Goal: Task Accomplishment & Management: Manage account settings

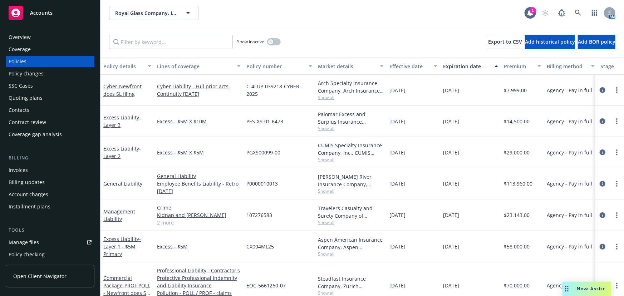
click at [48, 10] on span "Accounts" at bounding box center [41, 13] width 23 height 6
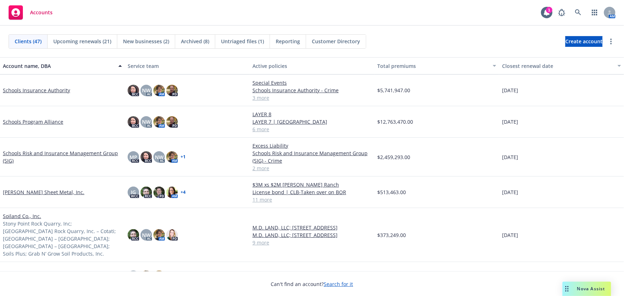
scroll to position [1073, 0]
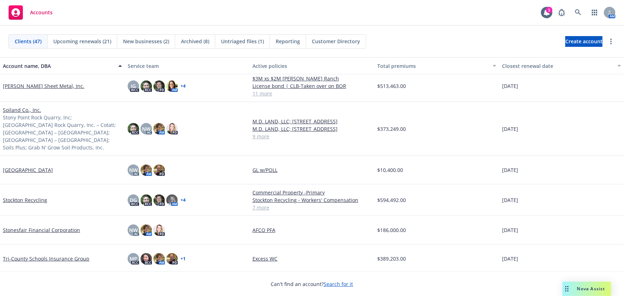
click at [24, 196] on link "Stockton Recycling" at bounding box center [25, 200] width 44 height 8
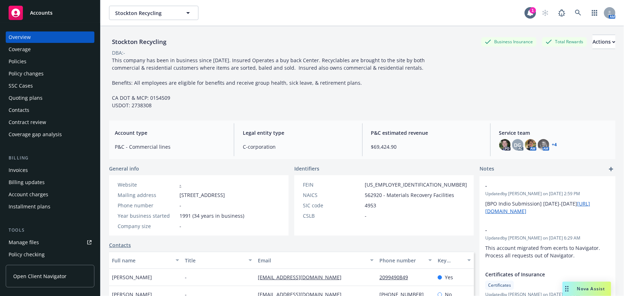
click at [20, 244] on div "Manage files" at bounding box center [24, 242] width 30 height 11
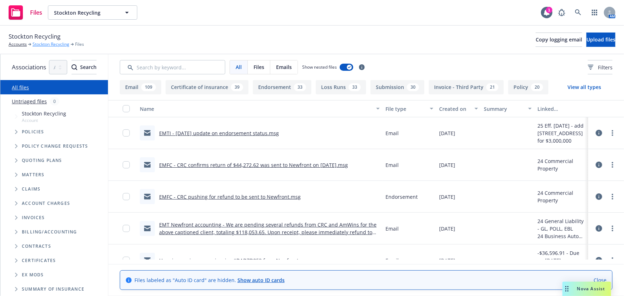
click at [42, 43] on link "Stockton Recycling" at bounding box center [51, 44] width 37 height 6
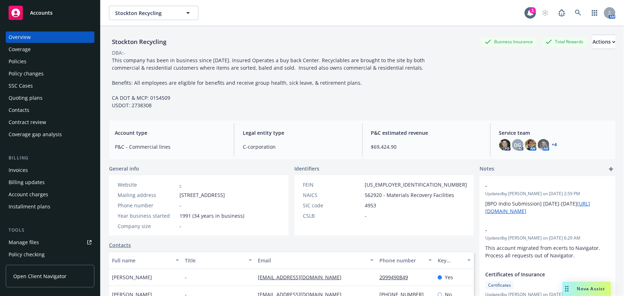
click at [16, 58] on div "Policies" at bounding box center [18, 61] width 18 height 11
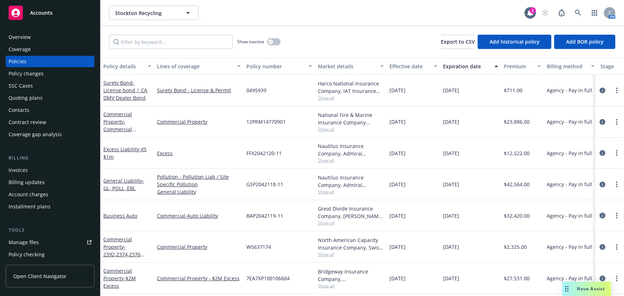
click at [600, 215] on icon "circleInformation" at bounding box center [603, 216] width 6 height 6
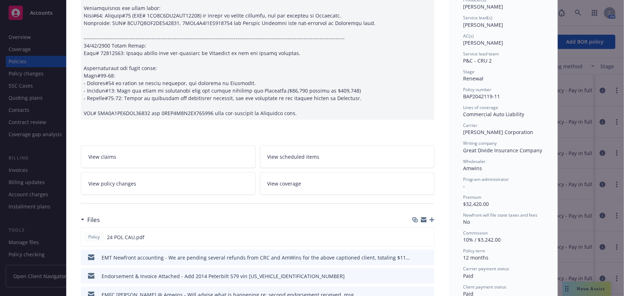
scroll to position [97, 0]
click at [429, 219] on icon "button" at bounding box center [431, 220] width 5 height 5
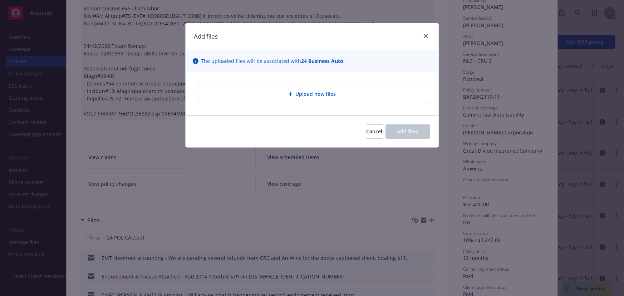
click at [299, 89] on div "Upload new files" at bounding box center [312, 94] width 230 height 20
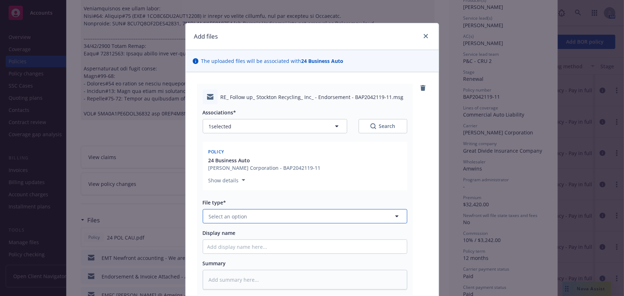
click at [236, 217] on span "Select an option" at bounding box center [228, 217] width 39 height 8
type textarea "x"
click at [236, 213] on span "Select an option" at bounding box center [228, 217] width 39 height 8
type input "em"
click at [215, 257] on span "Email" at bounding box center [216, 256] width 13 height 8
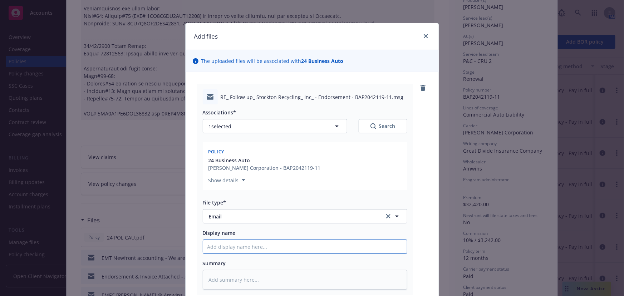
click at [218, 247] on input "Display name" at bounding box center [305, 247] width 204 height 14
type textarea "x"
type input "E"
type textarea "x"
type input "EM"
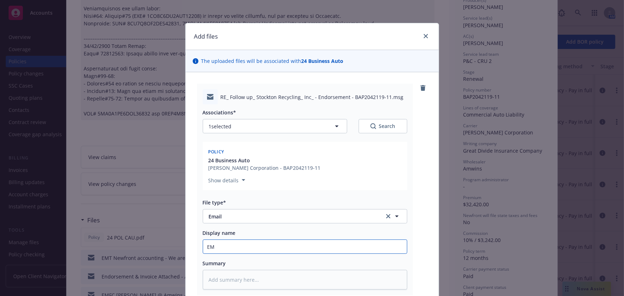
type textarea "x"
type input "EMF"
type textarea "x"
type input "EMFC"
type textarea "x"
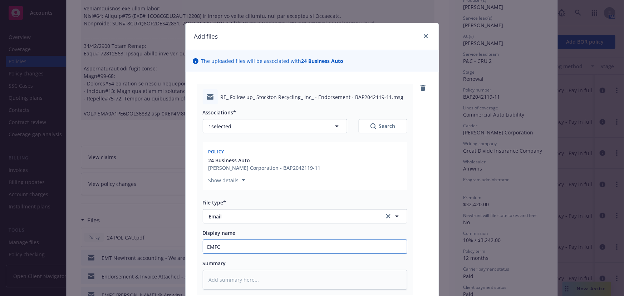
type input "EMFC"
type textarea "x"
type input "EMFC -"
type textarea "x"
type input "EMFC -"
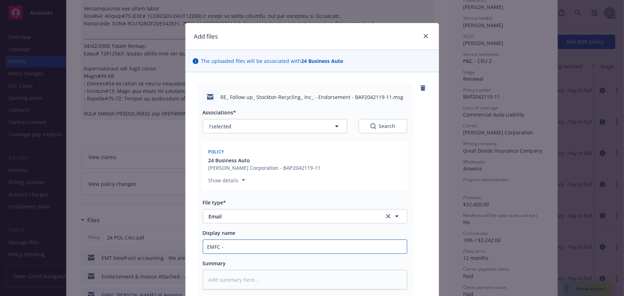
type textarea "x"
type input "EMFC - L"
type textarea "x"
type input "EMFC - Li"
type textarea "x"
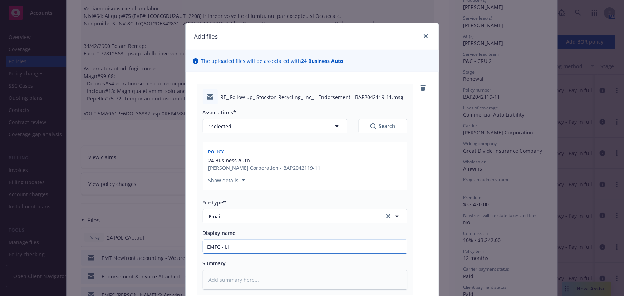
type input "EMFC - Liz"
type textarea "x"
type input "EMFC - Liz"
type textarea "x"
type input "EMFC - Liz c"
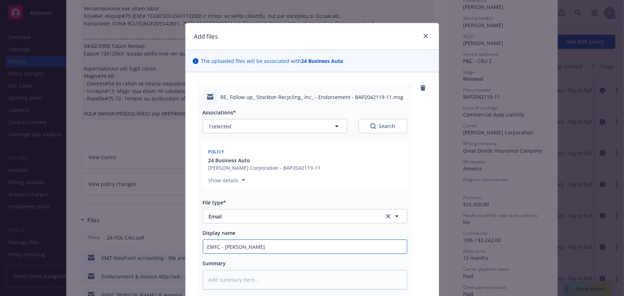
type textarea "x"
type input "EMFC - Liz co"
type textarea "x"
type input "EMFC - Liz con"
type textarea "x"
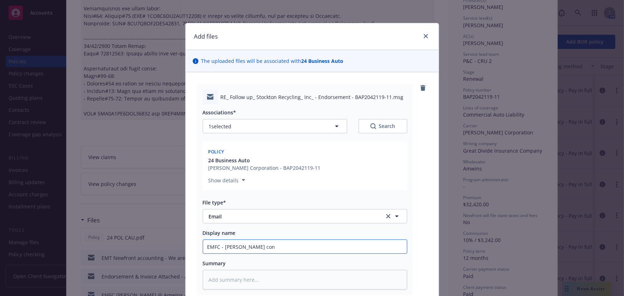
type input "EMFC - Liz conf"
type textarea "x"
type input "EMFC - Liz confi"
type textarea "x"
type input "EMFC - Liz confir"
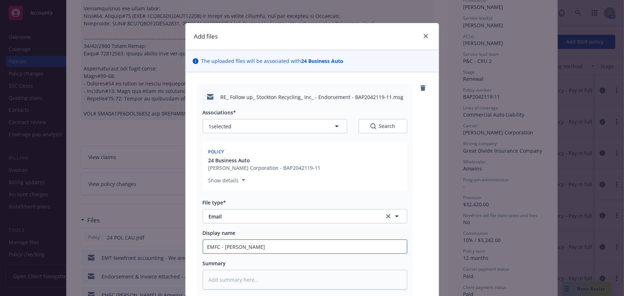
type textarea "x"
type input "EMFC - Liz confirm"
type textarea "x"
type input "EMFC - Liz confirms"
type textarea "x"
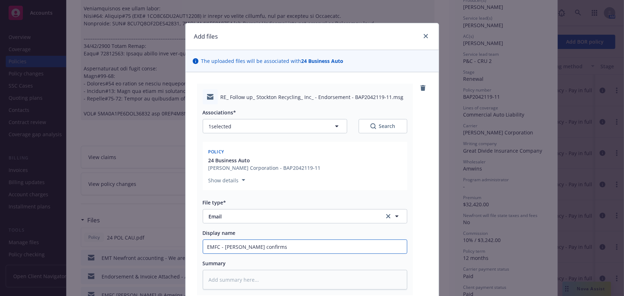
type input "EMFC - Liz confirms"
type textarea "x"
type input "EMFC - Liz confirms s"
type textarea "x"
type input "EMFC - Liz confirms se"
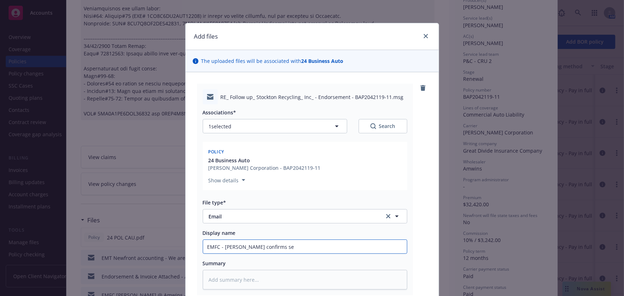
type textarea "x"
type input "EMFC - Liz confirms sec"
type textarea "x"
type input "EMFC - Liz confirms seco"
type textarea "x"
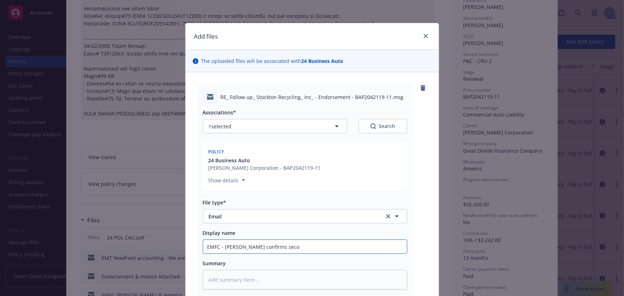
type input "EMFC - Liz confirms secon"
type textarea "x"
type input "EMFC - Liz confirms second"
type textarea "x"
type input "EMFC - Liz confirms second"
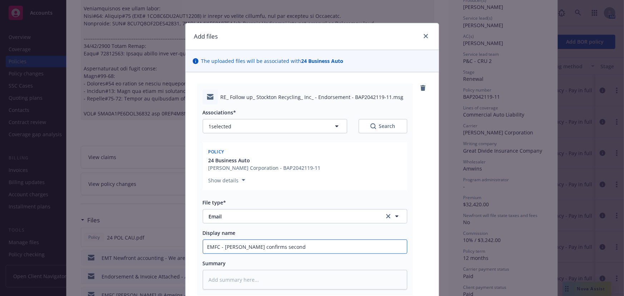
type textarea "x"
type input "EMFC - Liz confirms second e"
type textarea "x"
type input "EMFC - Liz confirms second en"
type textarea "x"
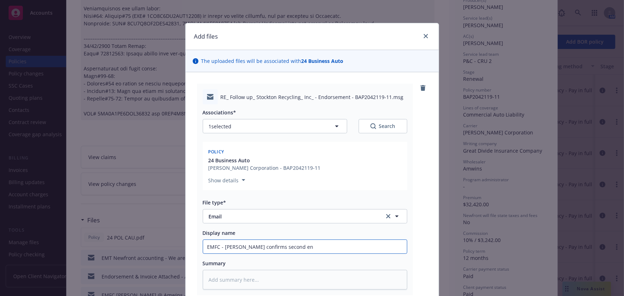
type input "EMFC - Liz confirms second end"
type textarea "x"
type input "EMFC - Liz confirms second endo"
type textarea "x"
type input "EMFC - Liz confirms second endor"
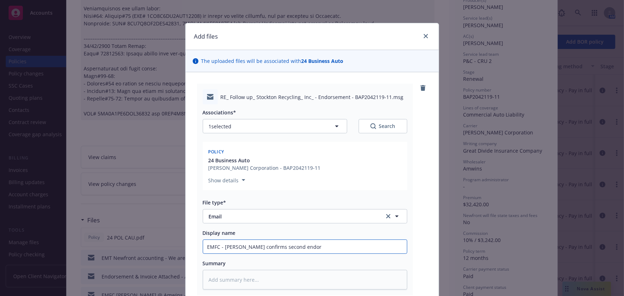
type textarea "x"
type input "EMFC - Liz confirms second endors"
type textarea "x"
type input "EMFC - Liz confirms second endorse"
type textarea "x"
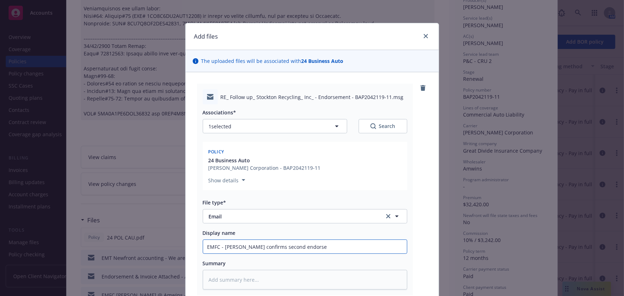
type input "EMFC - Liz confirms second endorsem"
type textarea "x"
type input "EMFC - Liz confirms second endorseme"
type textarea "x"
type input "EMFC - Liz confirms second endorsemen"
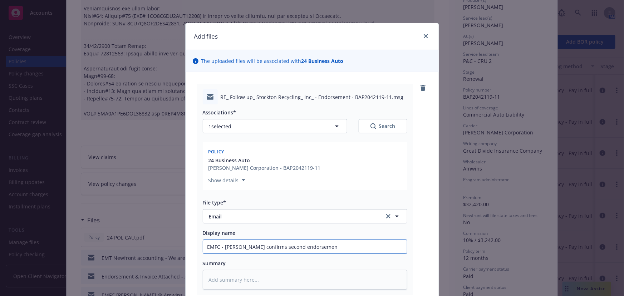
type textarea "x"
type input "EMFC - Liz confirms second endorsement"
type textarea "x"
type input "EMFC - Liz confirms second endorsement"
type textarea "x"
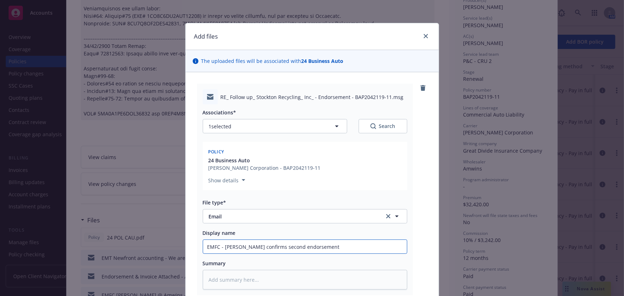
type input "EMFC - Liz confirms second endorsement &"
type textarea "x"
type input "EMFC - Liz confirms second endorsement &"
type textarea "x"
type input "EMFC - Liz confirms second endorsement & co"
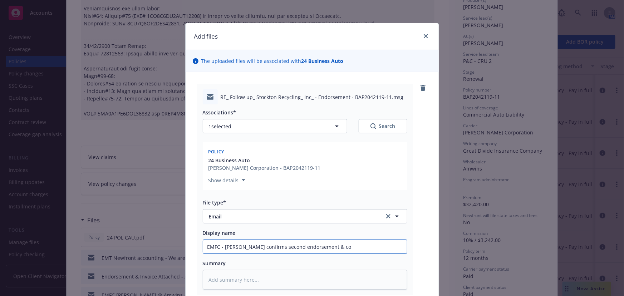
type textarea "x"
type input "EMFC - Liz confirms second endorsement & cor"
type textarea "x"
type input "EMFC - Liz confirms second endorsement & corr"
type textarea "x"
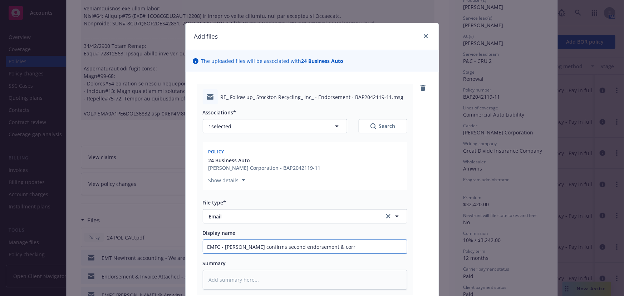
type input "EMFC - Liz confirms second endorsement & corre"
type textarea "x"
type input "EMFC - Liz confirms second endorsement & corres"
type textarea "x"
type input "EMFC - Liz confirms second endorsement & corresp"
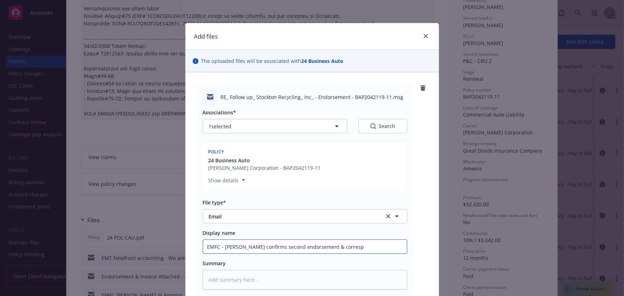
type textarea "x"
type input "EMFC - Liz confirms second endorsement & correspo"
type textarea "x"
type input "EMFC - Liz confirms second endorsement & correspon"
type textarea "x"
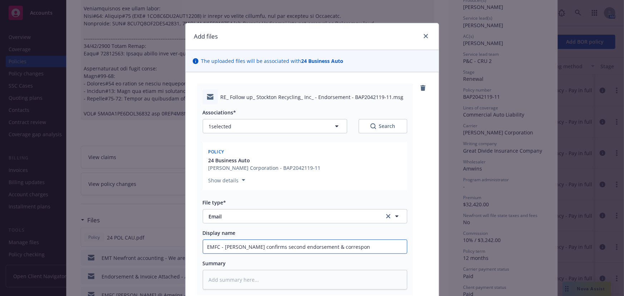
type input "EMFC - Liz confirms second endorsement & correspond"
type textarea "x"
type input "EMFC - Liz confirms second endorsement & correspondi"
type textarea "x"
type input "EMFC - Liz confirms second endorsement & correspondin"
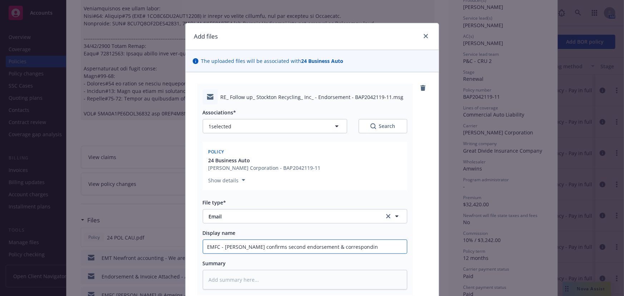
type textarea "x"
type input "EMFC - Liz confirms second endorsement & corresponding"
type textarea "x"
type input "EMFC - Liz confirms second endorsement & corresponding i"
type textarea "x"
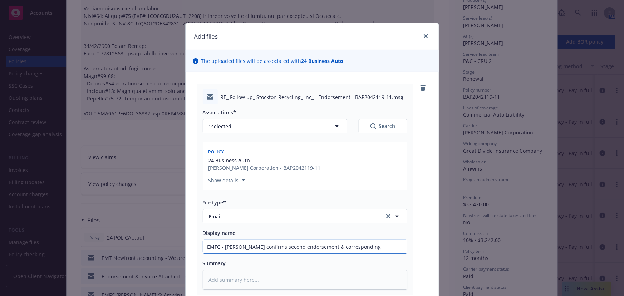
type input "EMFC - Liz confirms second endorsement & corresponding in"
type textarea "x"
type input "EMFC - Liz confirms second endorsement & corresponding invo"
type textarea "x"
type input "EMFC - Liz confirms second endorsement & corresponding invoi"
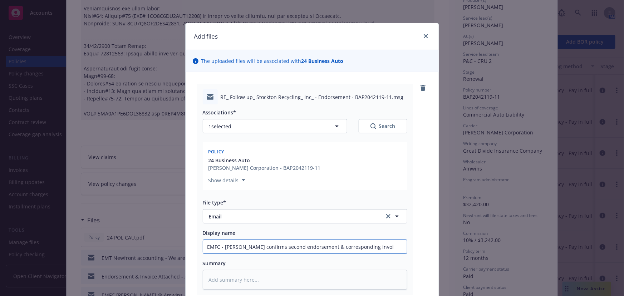
type textarea "x"
type input "EMFC - Liz confirms second endorsement & corresponding invoic"
type textarea "x"
type input "EMFC - Liz confirms second endorsement & corresponding invoice"
type textarea "x"
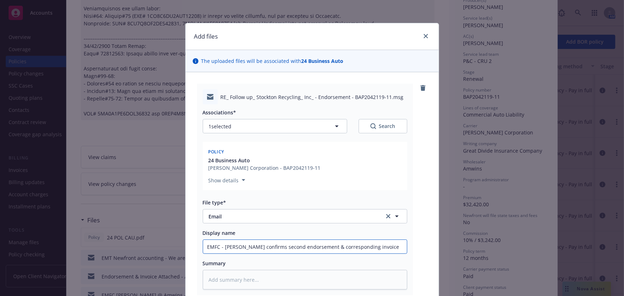
type input "EMFC - Liz confirms second endorsement & corresponding invoice"
type textarea "x"
type input "EMFC - Liz confirms second endorsement & corresponding invoice p"
type textarea "x"
type input "EMFC - Liz confirms second endorsement & corresponding invoice pr"
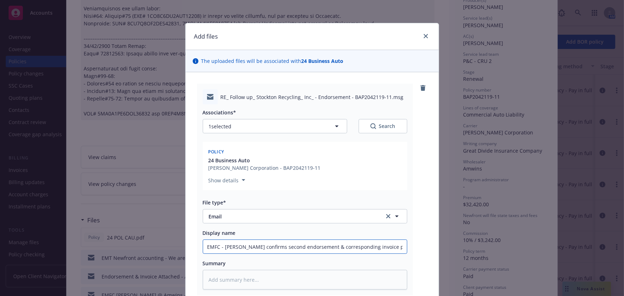
type textarea "x"
type input "EMFC - Liz confirms second endorsement & corresponding invoice pro"
type textarea "x"
type input "EMFC - Liz confirms second endorsement & corresponding invoice proc"
type textarea "x"
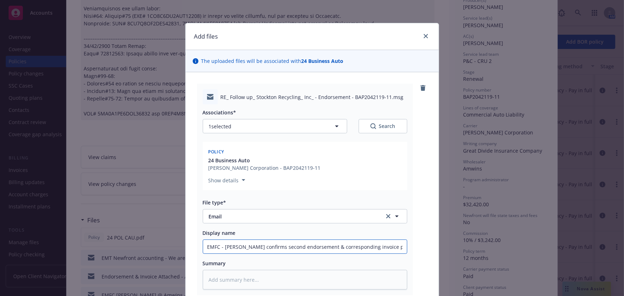
type input "EMFC - Liz confirms second endorsement & corresponding invoice proce"
type textarea "x"
type input "EMFC - Liz confirms second endorsement & corresponding invoice proces"
type textarea "x"
type input "EMFC - Liz confirms second endorsement & corresponding invoice process"
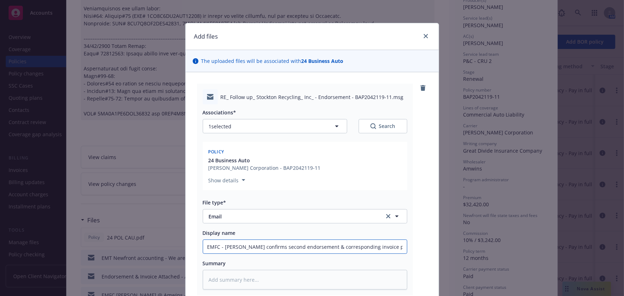
type textarea "x"
type input "EMFC - Liz confirms second endorsement & corresponding invoice processe"
type textarea "x"
type input "EMFC - Liz confirms second endorsement & corresponding invoice processed"
type textarea "x"
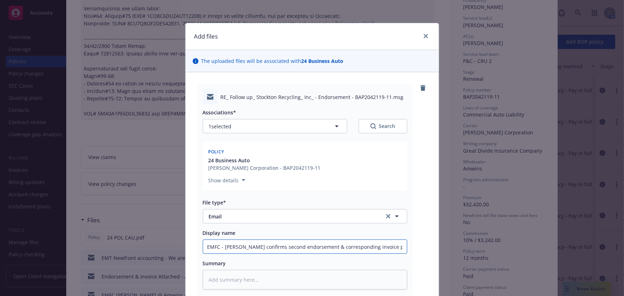
type input "EMFC - Liz confirms second endorsement & corresponding invoice processed"
type textarea "x"
type input "EMFC - Liz confirms second endorsement & corresponding invoice processed i"
type textarea "x"
type input "EMFC - Liz confirms second endorsement & corresponding invoice processed in"
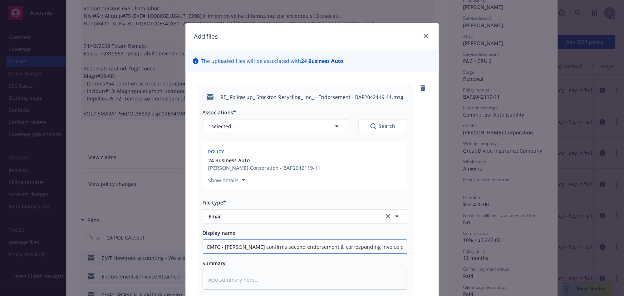
type textarea "x"
type input "EMFC - Liz confirms second endorsement & corresponding invoice processed in"
type textarea "x"
type input "EMFC - Liz confirms second endorsement & corresponding invoice processed in e"
type textarea "x"
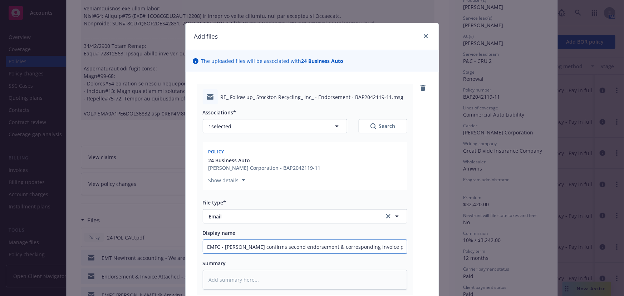
type input "EMFC - Liz confirms second endorsement & corresponding invoice processed in er"
type textarea "x"
type input "EMFC - Liz confirms second endorsement & corresponding invoice processed in err"
type textarea "x"
type input "EMFC - Liz confirms second endorsement & corresponding invoice processed in erro"
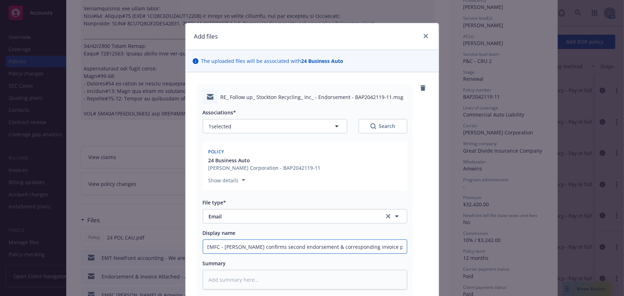
type textarea "x"
type input "EMFC - Liz confirms second endorsement & corresponding invoice processed in err…"
click at [222, 279] on textarea at bounding box center [305, 280] width 205 height 20
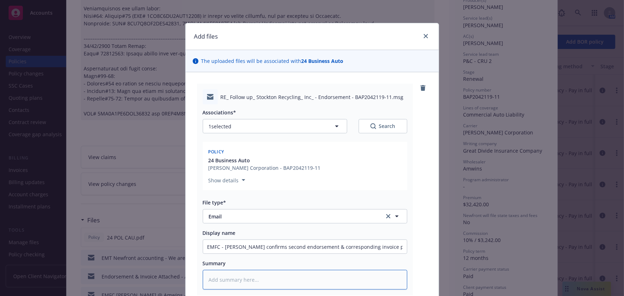
click at [223, 274] on textarea at bounding box center [305, 280] width 205 height 20
paste textarea "Apologies for the delay as I tracked down everyone that was involved with this.…"
type textarea "x"
type textarea "Apologies for the delay as I tracked down everyone that was involved with this.…"
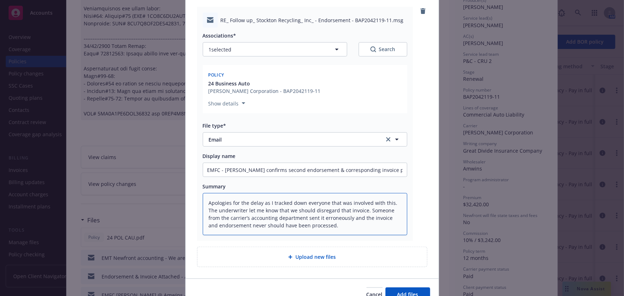
scroll to position [114, 0]
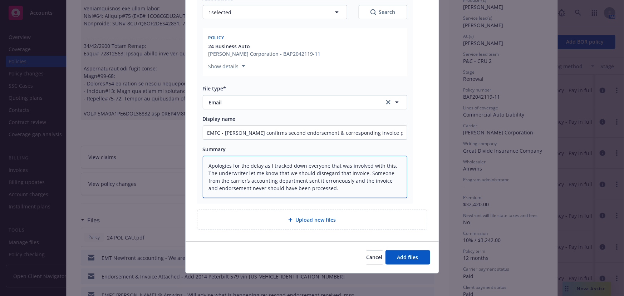
type textarea "x"
type textarea "Apologies for the delay as I tracked down everyone that was involved with this.…"
type textarea "x"
type textarea "Apologies for the delay as I tracked down everyone that was involved with this.…"
type textarea "x"
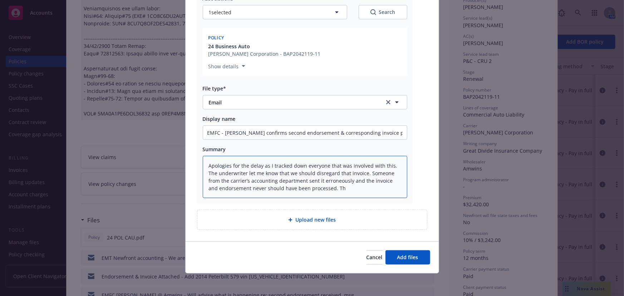
type textarea "Apologies for the delay as I tracked down everyone that was involved with this.…"
type textarea "x"
type textarea "Apologies for the delay as I tracked down everyone that was involved with this.…"
type textarea "x"
type textarea "Apologies for the delay as I tracked down everyone that was involved with this.…"
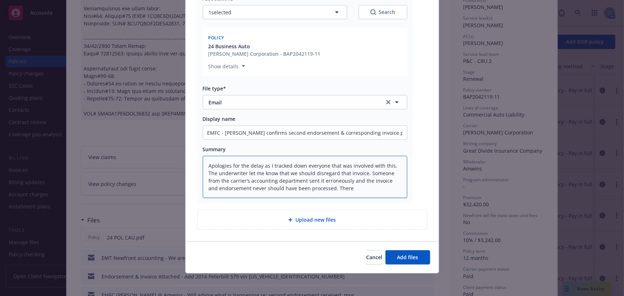
type textarea "x"
type textarea "Apologies for the delay as I tracked down everyone that was involved with this.…"
type textarea "x"
type textarea "Apologies for the delay as I tracked down everyone that was involved with this.…"
type textarea "x"
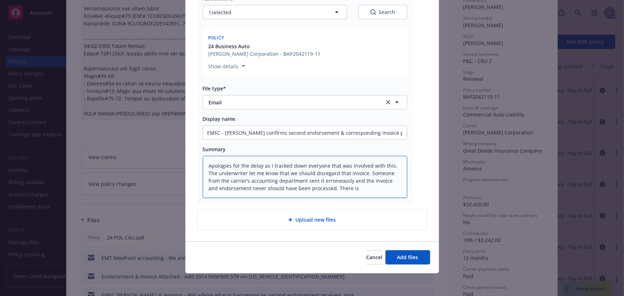
type textarea "Apologies for the delay as I tracked down everyone that was involved with this.…"
type textarea "x"
type textarea "Apologies for the delay as I tracked down everyone that was involved with this.…"
type textarea "x"
type textarea "Apologies for the delay as I tracked down everyone that was involved with this.…"
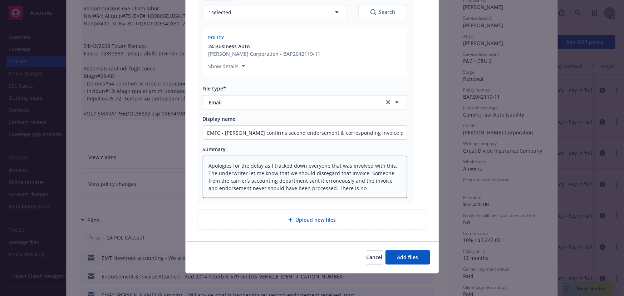
type textarea "x"
type textarea "Apologies for the delay as I tracked down everyone that was involved with this.…"
type textarea "x"
type textarea "Apologies for the delay as I tracked down everyone that was involved with this.…"
type textarea "x"
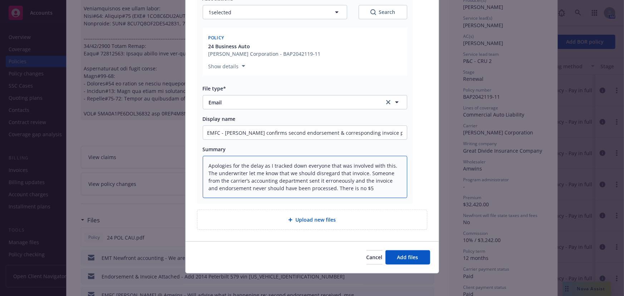
type textarea "Apologies for the delay as I tracked down everyone that was involved with this.…"
type textarea "x"
type textarea "Apologies for the delay as I tracked down everyone that was involved with this.…"
type textarea "x"
type textarea "Apologies for the delay as I tracked down everyone that was involved with this.…"
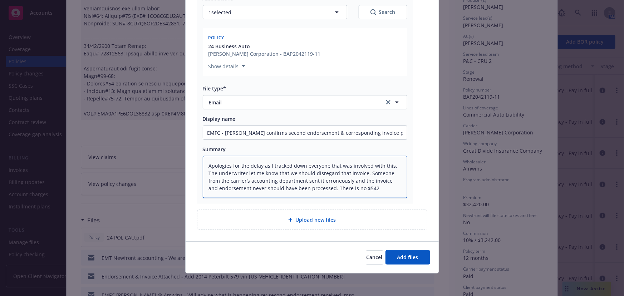
type textarea "x"
type textarea "Apologies for the delay as I tracked down everyone that was involved with this.…"
type textarea "x"
type textarea "Apologies for the delay as I tracked down everyone that was involved with this.…"
type textarea "x"
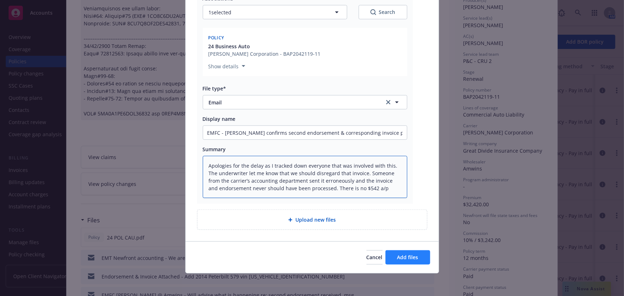
type textarea "Apologies for the delay as I tracked down everyone that was involved with this.…"
click at [410, 258] on span "Add files" at bounding box center [407, 257] width 21 height 7
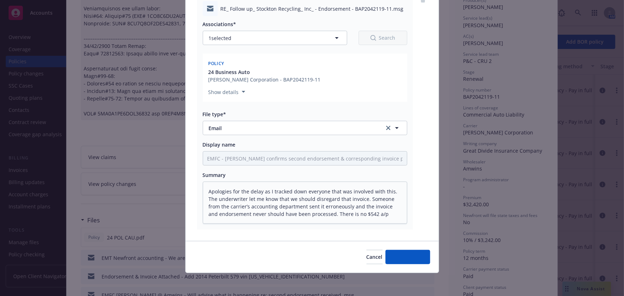
scroll to position [88, 0]
type textarea "x"
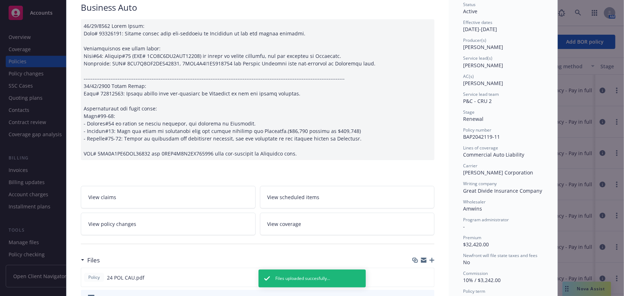
scroll to position [0, 0]
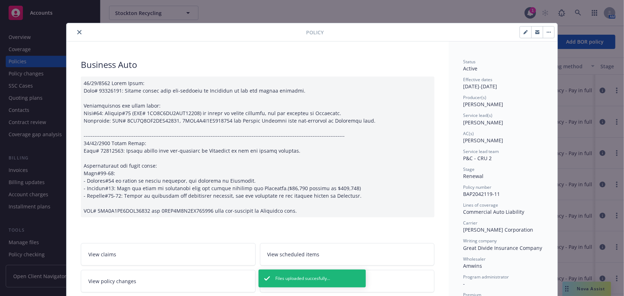
click at [77, 30] on icon "close" at bounding box center [79, 32] width 4 height 4
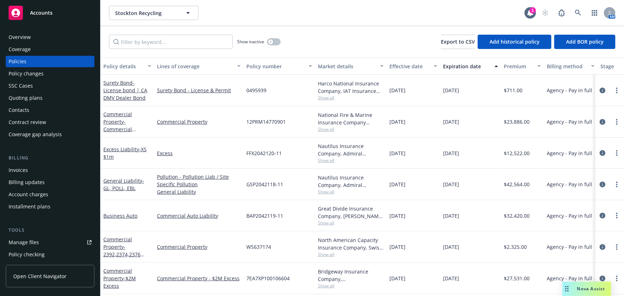
click at [36, 17] on div "Accounts" at bounding box center [50, 13] width 83 height 14
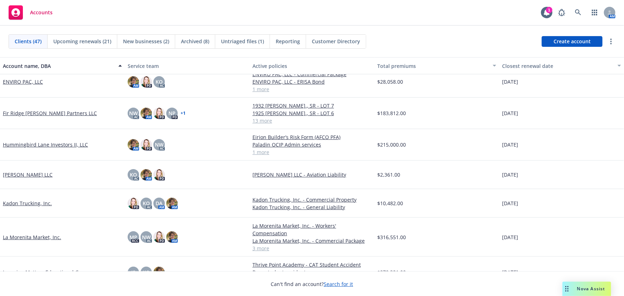
scroll to position [455, 0]
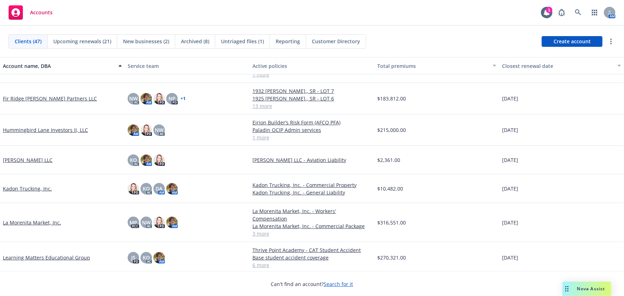
click at [24, 187] on link "Kadon Trucking, Inc." at bounding box center [27, 189] width 49 height 8
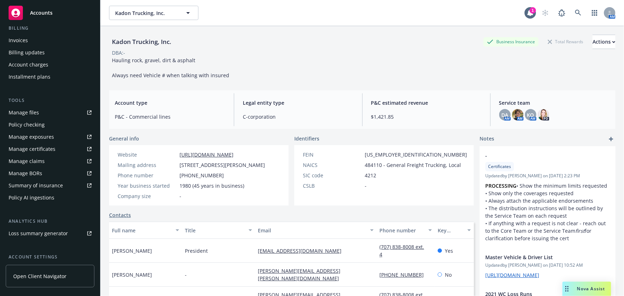
scroll to position [193, 0]
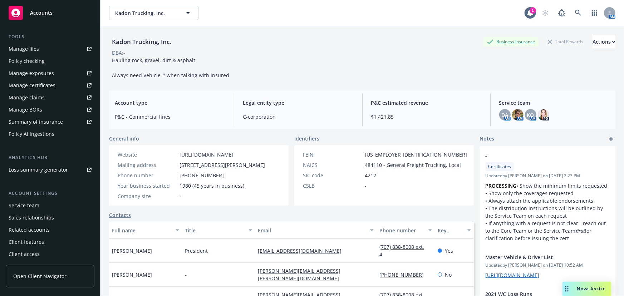
click at [31, 205] on div "Service team" at bounding box center [24, 205] width 31 height 11
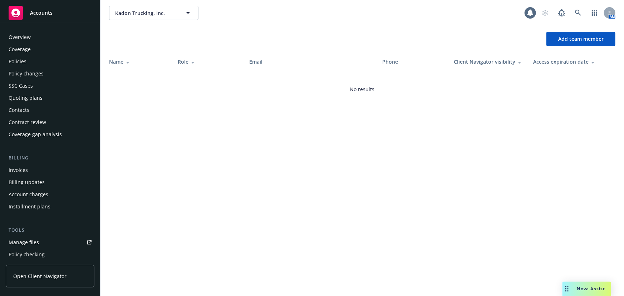
scroll to position [193, 0]
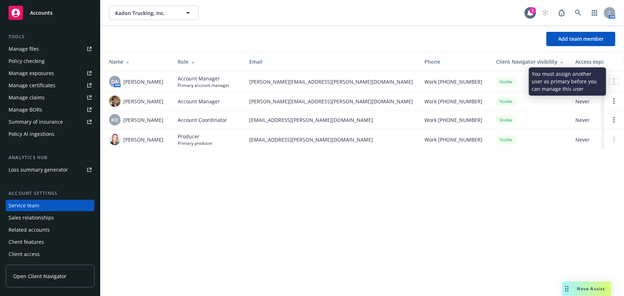
click at [615, 82] on circle at bounding box center [613, 81] width 1 height 1
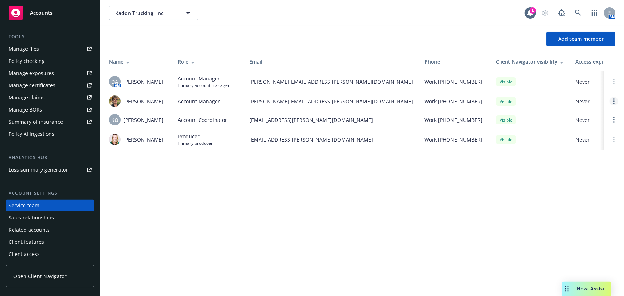
click at [615, 102] on link "Open options" at bounding box center [614, 101] width 9 height 9
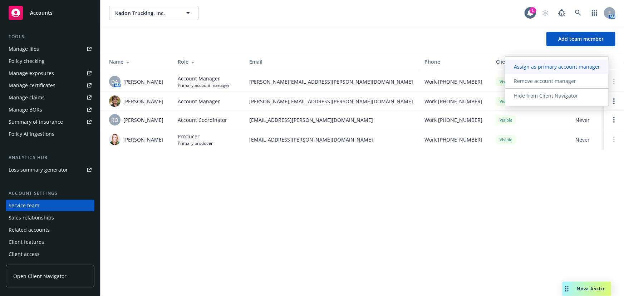
click at [536, 67] on span "Assign as primary account manager" at bounding box center [556, 66] width 103 height 7
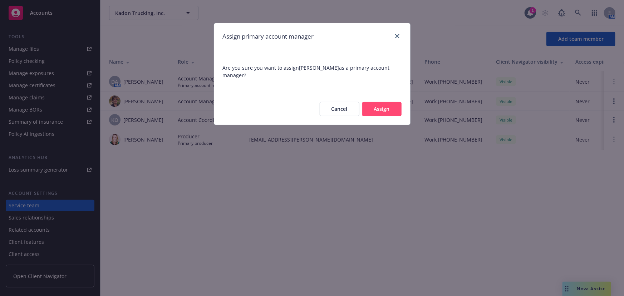
click at [386, 109] on button "Assign" at bounding box center [381, 109] width 39 height 14
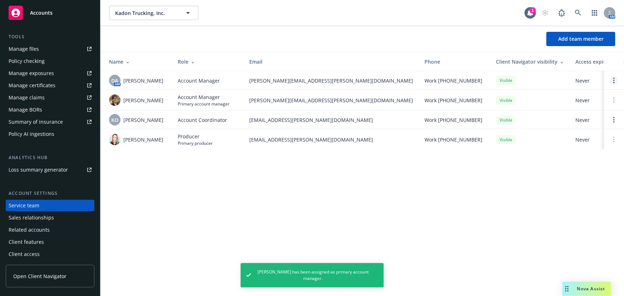
click at [615, 82] on link "Open options" at bounding box center [614, 80] width 9 height 9
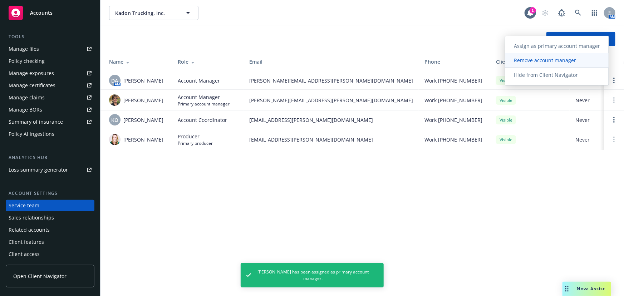
click at [548, 62] on span "Remove account manager" at bounding box center [544, 60] width 79 height 7
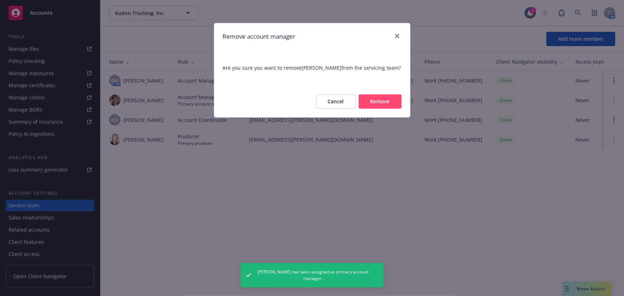
click at [384, 102] on button "Remove" at bounding box center [380, 101] width 43 height 14
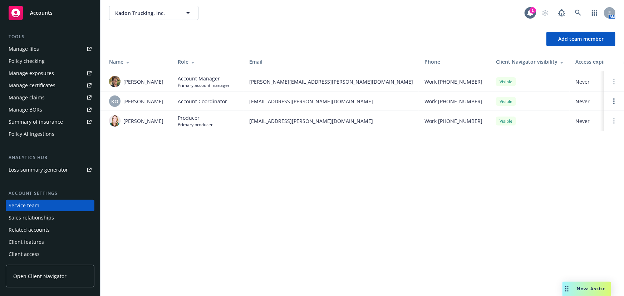
click at [45, 13] on span "Accounts" at bounding box center [41, 13] width 23 height 6
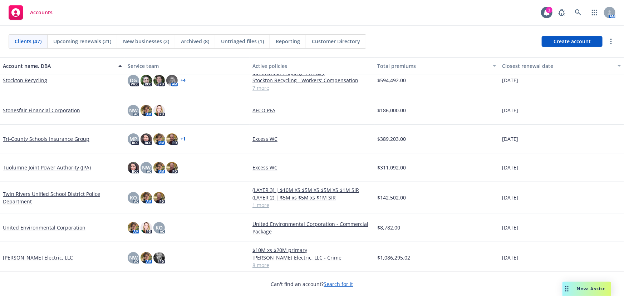
scroll to position [1156, 0]
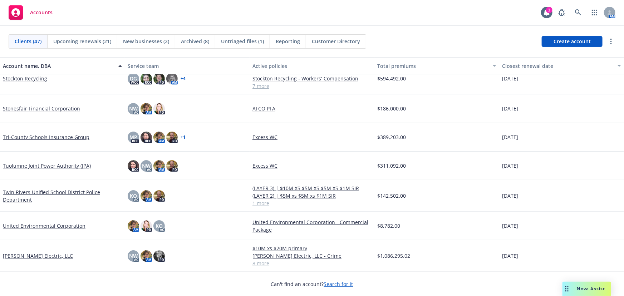
click at [30, 255] on link "W. Bradley Electric, LLC" at bounding box center [38, 256] width 70 height 8
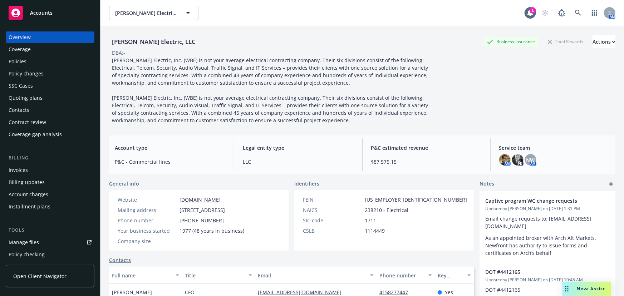
click at [43, 12] on span "Accounts" at bounding box center [41, 13] width 23 height 6
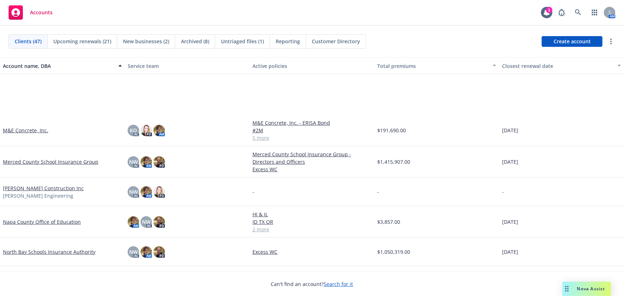
scroll to position [747, 0]
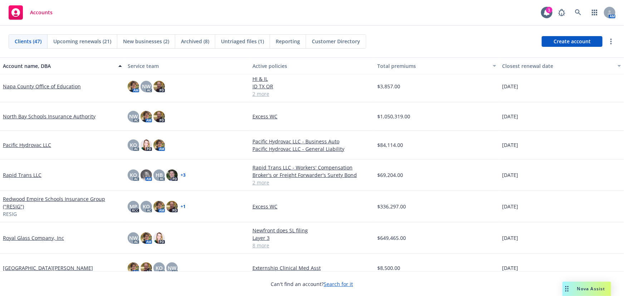
click at [38, 117] on link "North Bay Schools Insurance Authority" at bounding box center [49, 117] width 93 height 8
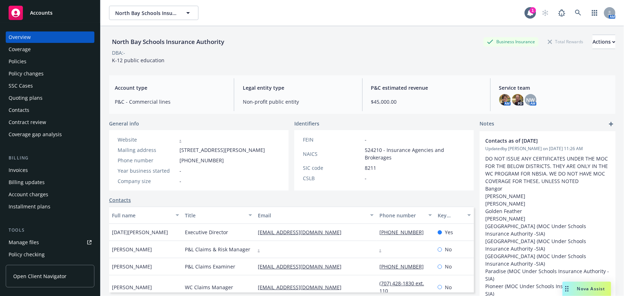
click at [28, 243] on div "Manage files" at bounding box center [24, 242] width 30 height 11
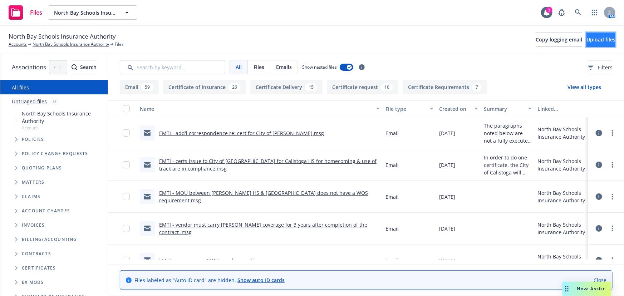
click at [591, 43] on span "Upload files" at bounding box center [600, 39] width 29 height 7
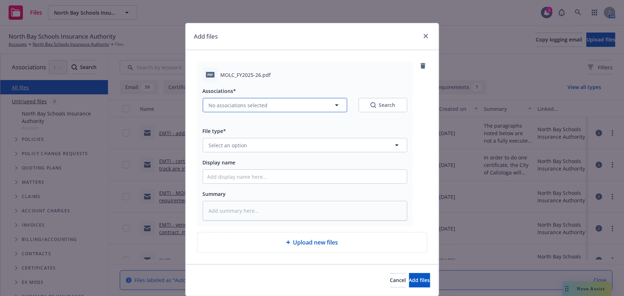
click at [259, 108] on span "No associations selected" at bounding box center [238, 106] width 59 height 8
type textarea "x"
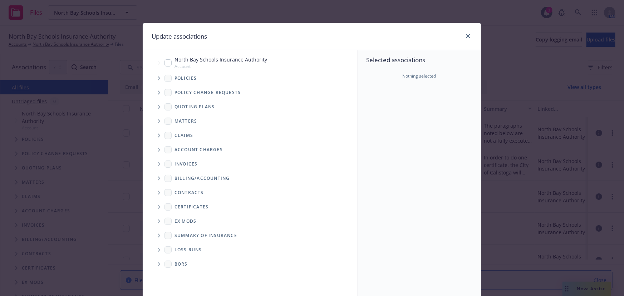
click at [194, 64] on span "Account" at bounding box center [220, 66] width 93 height 6
checkbox input "true"
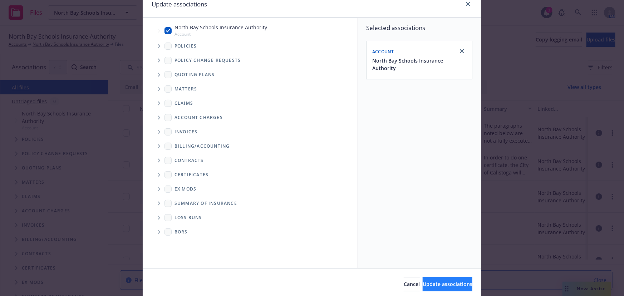
scroll to position [59, 0]
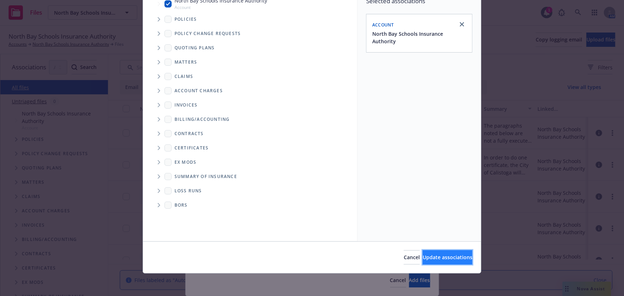
click at [428, 264] on button "Update associations" at bounding box center [448, 257] width 50 height 14
type textarea "x"
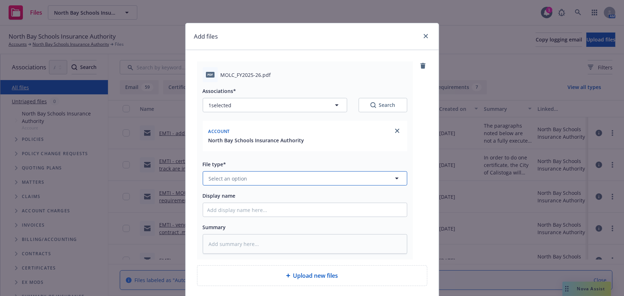
click at [222, 182] on span "Select an option" at bounding box center [228, 179] width 39 height 8
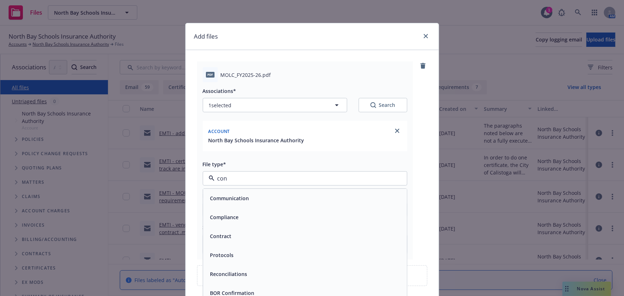
type input "cont"
click at [236, 200] on div "Contract" at bounding box center [304, 198] width 195 height 10
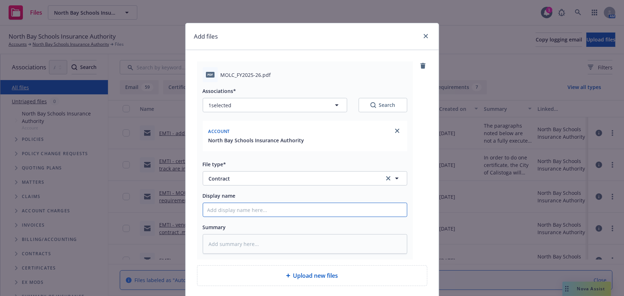
click at [224, 210] on input "Display name" at bounding box center [305, 210] width 204 height 14
type textarea "x"
type input "F"
type textarea "x"
type input "Fu"
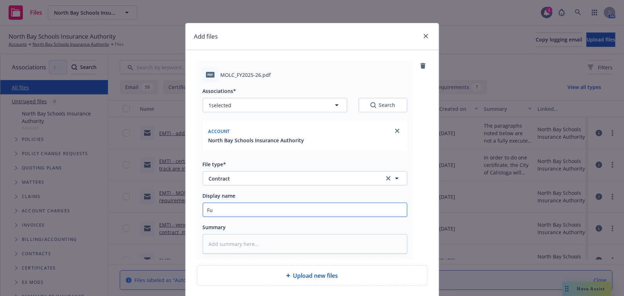
type textarea "x"
type input "Ful"
type textarea "x"
type input "Full"
type textarea "x"
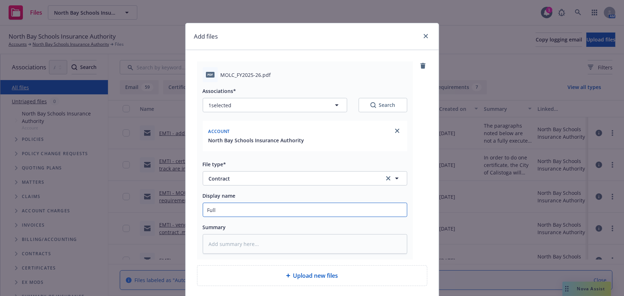
type input "Fully"
type textarea "x"
type input "Fully"
type textarea "x"
type input "Fully e"
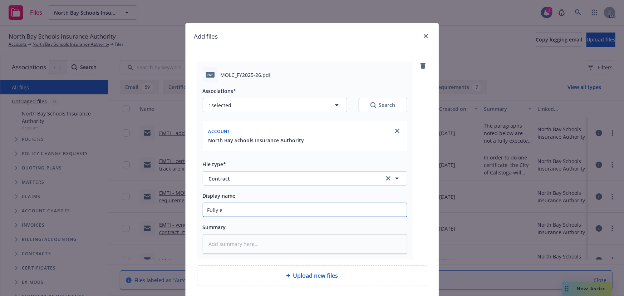
type textarea "x"
type input "Fully ex"
type textarea "x"
type input "Fully exe"
type textarea "x"
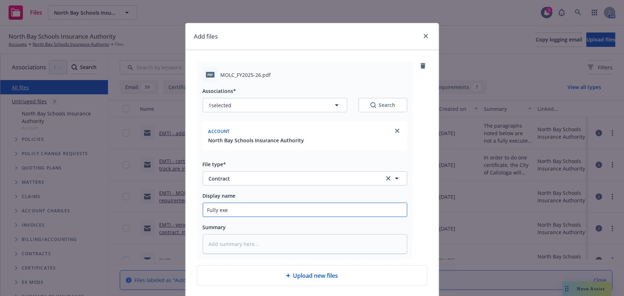
type input "Fully exec"
type textarea "x"
type input "Fully execu"
type textarea "x"
type input "Fully execut"
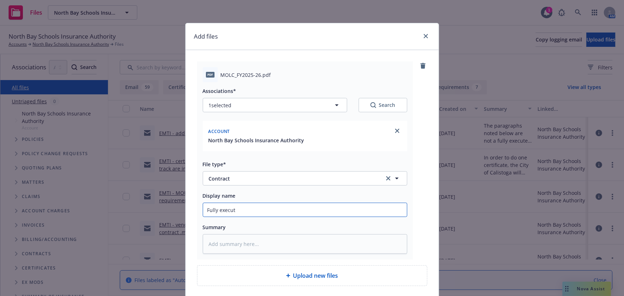
type textarea "x"
type input "Fully execute"
type textarea "x"
type input "Fully executed"
type textarea "x"
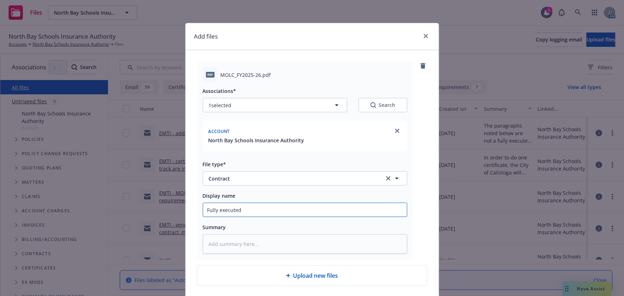
type input "Fully executed"
type textarea "x"
type input "Fully executed 2"
type textarea "x"
type input "Fully executed 25"
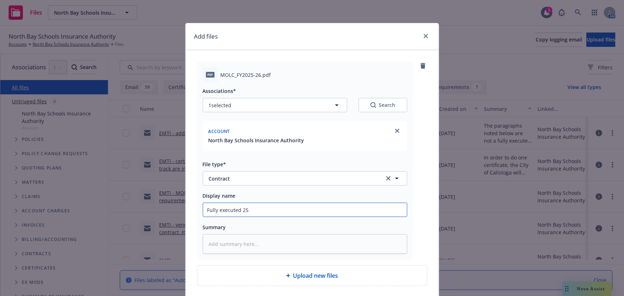
type textarea "x"
type input "Fully executed 25-"
type textarea "x"
type input "Fully executed 25-2"
type textarea "x"
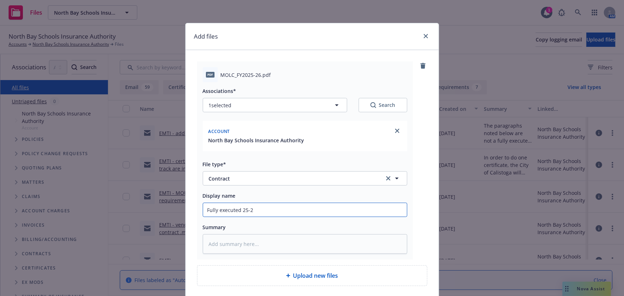
type input "Fully executed 25-26"
type textarea "x"
type input "Fully executed 25-26"
type textarea "x"
type input "Fully executed 25-26 M"
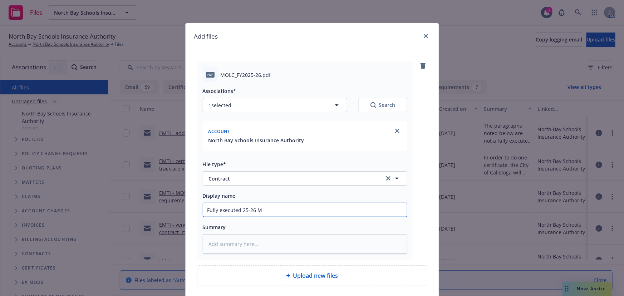
type textarea "x"
type input "Fully executed 25-26 MO"
type textarea "x"
type input "Fully executed 25-26 MOL"
type textarea "x"
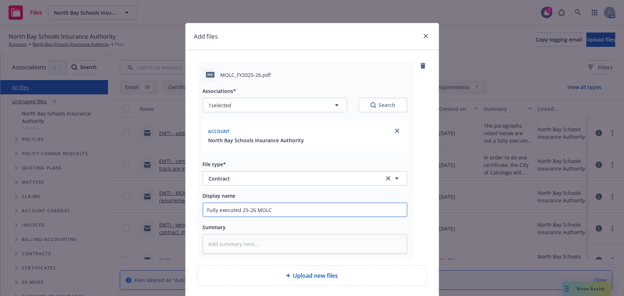
type input "Fully executed 25-26 MOLC"
click at [207, 246] on textarea at bounding box center [305, 244] width 205 height 20
paste textarea "board-approved MOLC for policy year 2025-26. The MOLC was updated to remove End…"
type textarea "x"
type textarea "board-approved MOLC for policy year 2025-26. The MOLC was updated to remove End…"
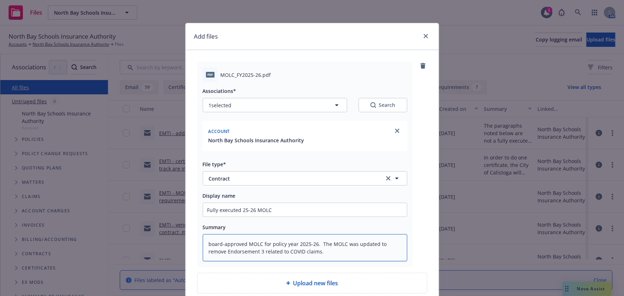
click at [207, 246] on textarea "board-approved MOLC for policy year 2025-26. The MOLC was updated to remove End…" at bounding box center [305, 247] width 205 height 27
type textarea "x"
type textarea "oard-approved MOLC for policy year 2025-26. The MOLC was updated to remove Endo…"
type textarea "x"
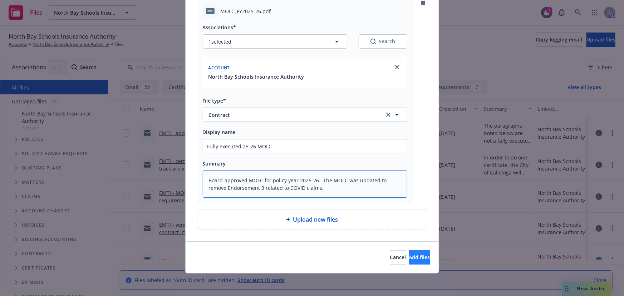
type textarea "Board-approved MOLC for policy year 2025-26. The MOLC was updated to remove End…"
click at [409, 257] on span "Add files" at bounding box center [419, 257] width 21 height 7
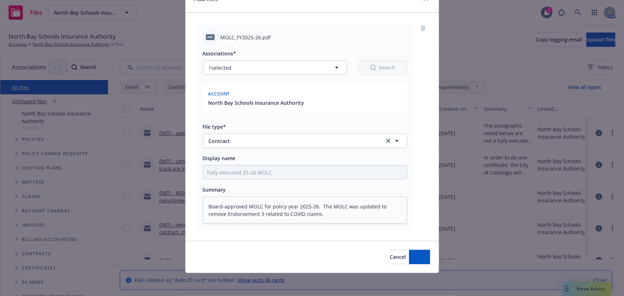
scroll to position [37, 0]
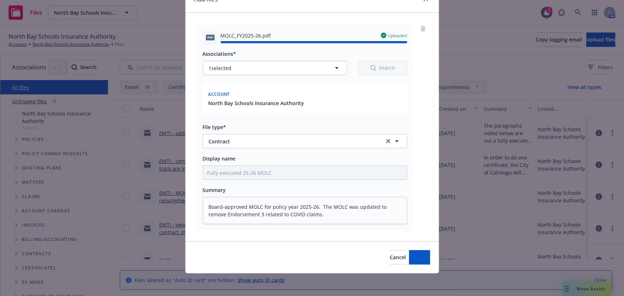
type textarea "x"
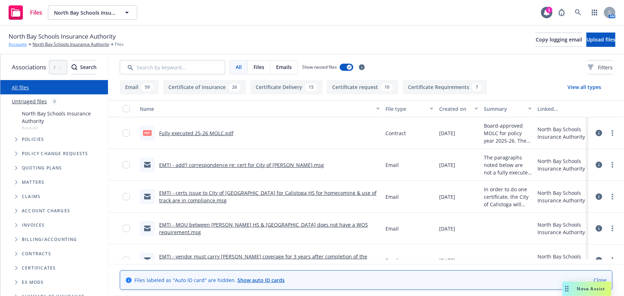
click at [15, 45] on link "Accounts" at bounding box center [18, 44] width 18 height 6
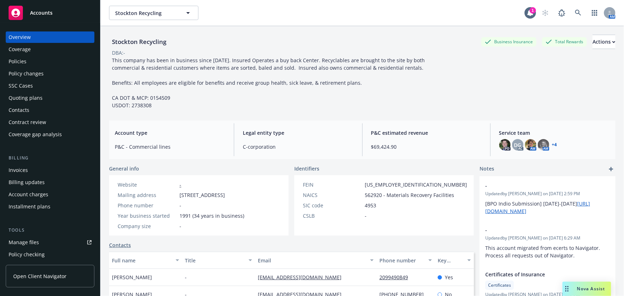
drag, startPoint x: 0, startPoint y: 0, endPoint x: 48, endPoint y: 14, distance: 49.7
click at [48, 14] on span "Accounts" at bounding box center [41, 13] width 23 height 6
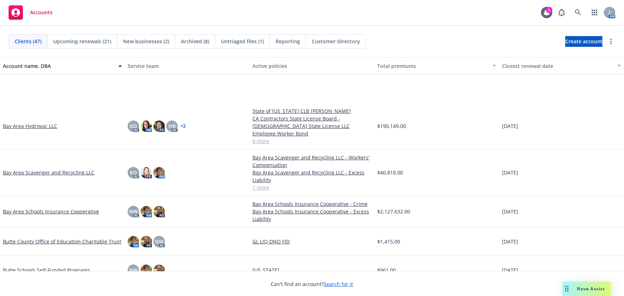
scroll to position [130, 0]
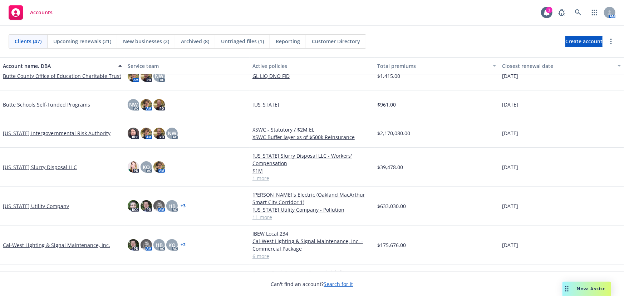
click at [77, 246] on link "Cal-West Lighting & Signal Maintenance, Inc." at bounding box center [56, 245] width 107 height 8
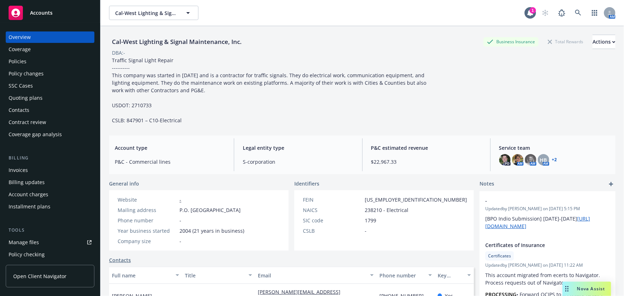
click at [18, 63] on div "Policies" at bounding box center [18, 61] width 18 height 11
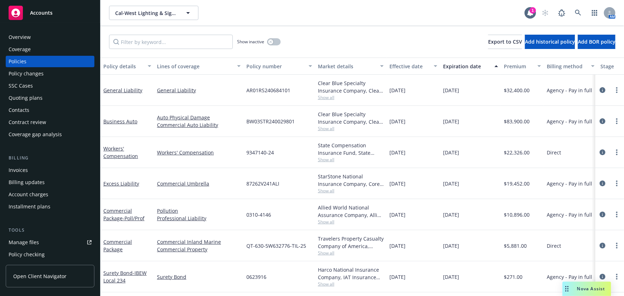
click at [18, 102] on div "Quoting plans" at bounding box center [26, 97] width 34 height 11
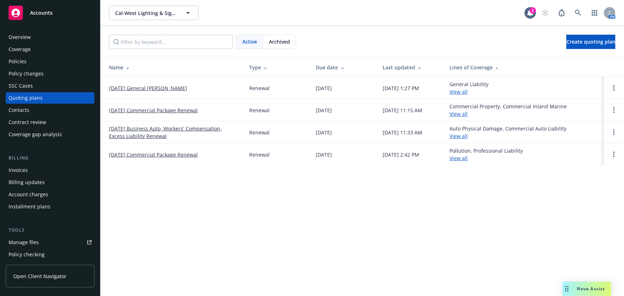
click at [175, 129] on link "[DATE] Business Auto, Workers' Compensation, Excess Liability Renewal" at bounding box center [173, 132] width 129 height 15
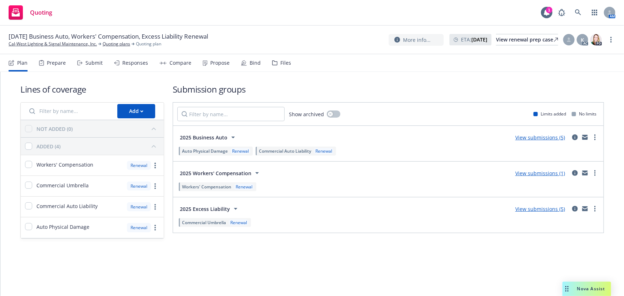
click at [544, 208] on link "View submissions (5)" at bounding box center [540, 209] width 50 height 7
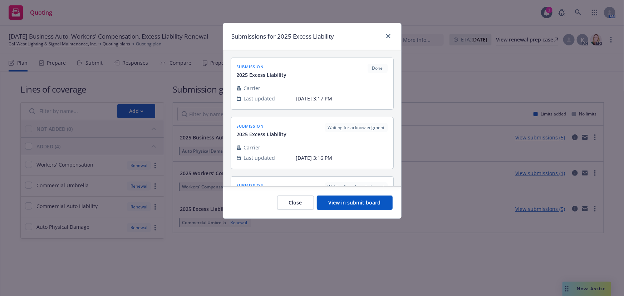
click at [367, 203] on button "View in submit board" at bounding box center [355, 203] width 76 height 14
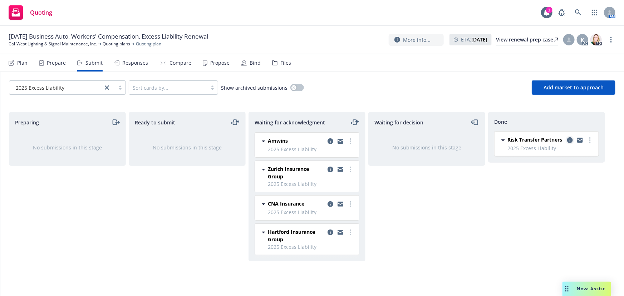
click at [571, 141] on icon "copy logging email" at bounding box center [570, 140] width 6 height 6
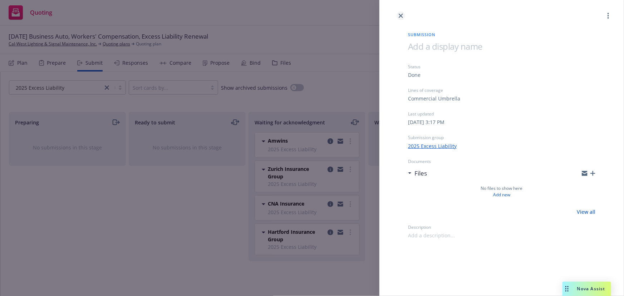
click at [399, 18] on link "close" at bounding box center [401, 15] width 9 height 9
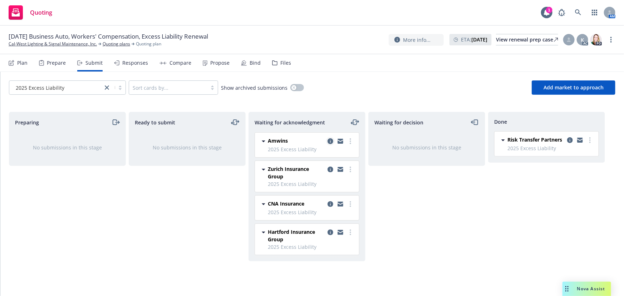
click at [330, 141] on icon "copy logging email" at bounding box center [331, 141] width 6 height 6
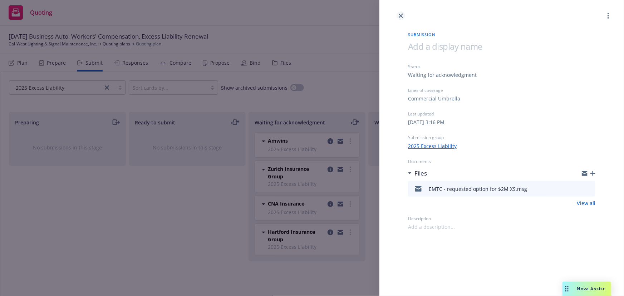
click at [400, 17] on icon "close" at bounding box center [401, 16] width 4 height 4
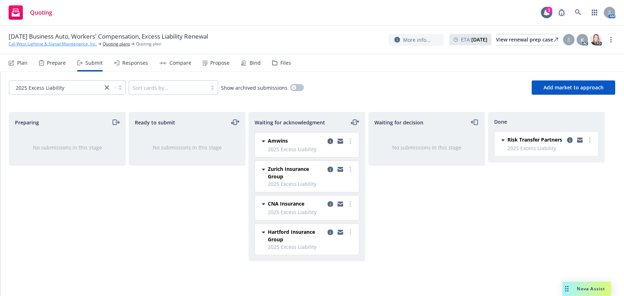
click at [40, 45] on link "Cal-West Lighting & Signal Maintenance, Inc." at bounding box center [53, 44] width 88 height 6
